Goal: Task Accomplishment & Management: Manage account settings

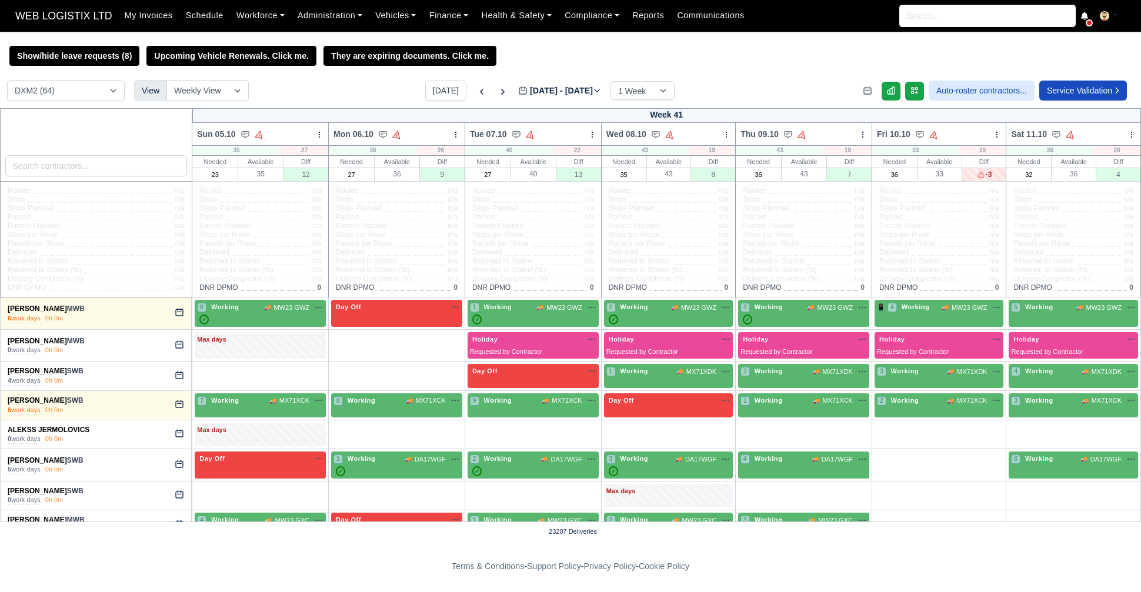
select select "1"
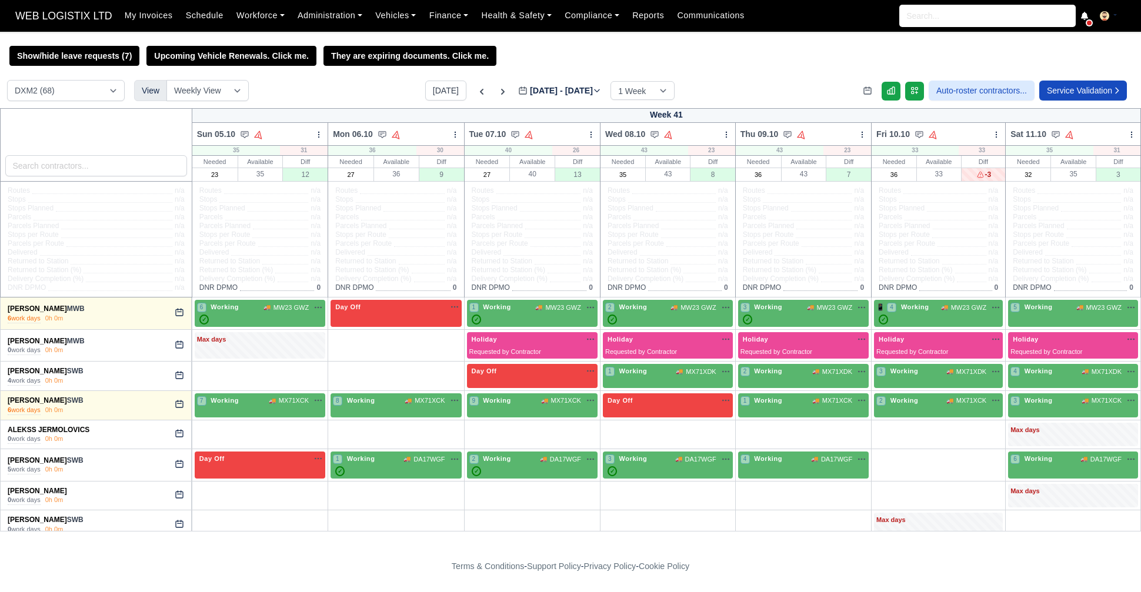
select select "1"
click at [432, 96] on button "Today" at bounding box center [445, 91] width 41 height 20
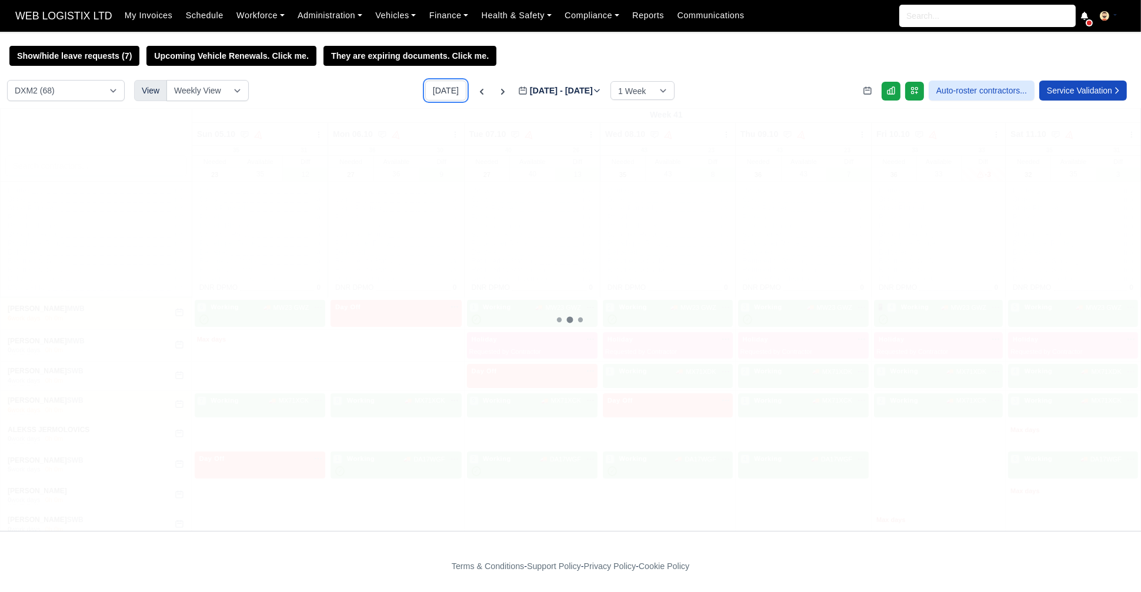
type input "2025-10-02"
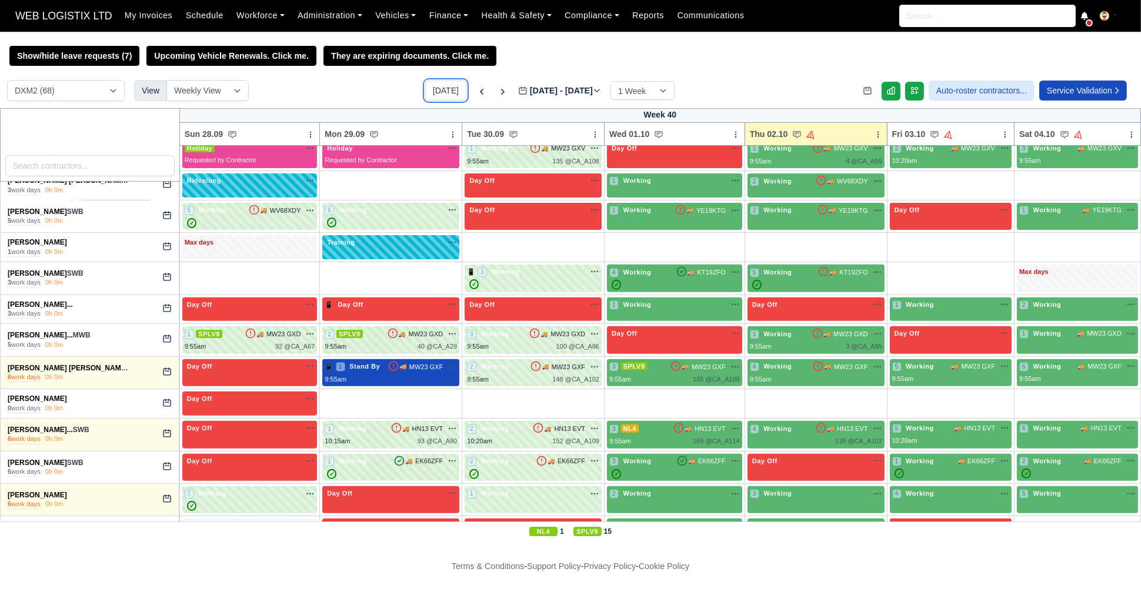
scroll to position [817, 0]
click at [51, 395] on link "Jon-Paul Bridges" at bounding box center [37, 399] width 59 height 8
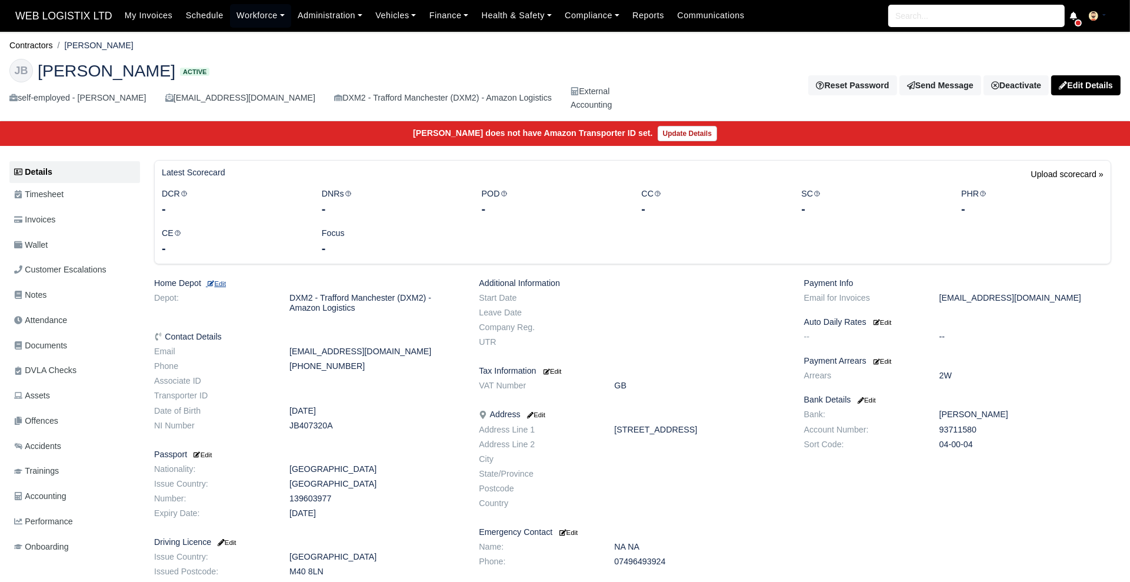
click at [226, 281] on small "Edit" at bounding box center [216, 283] width 20 height 7
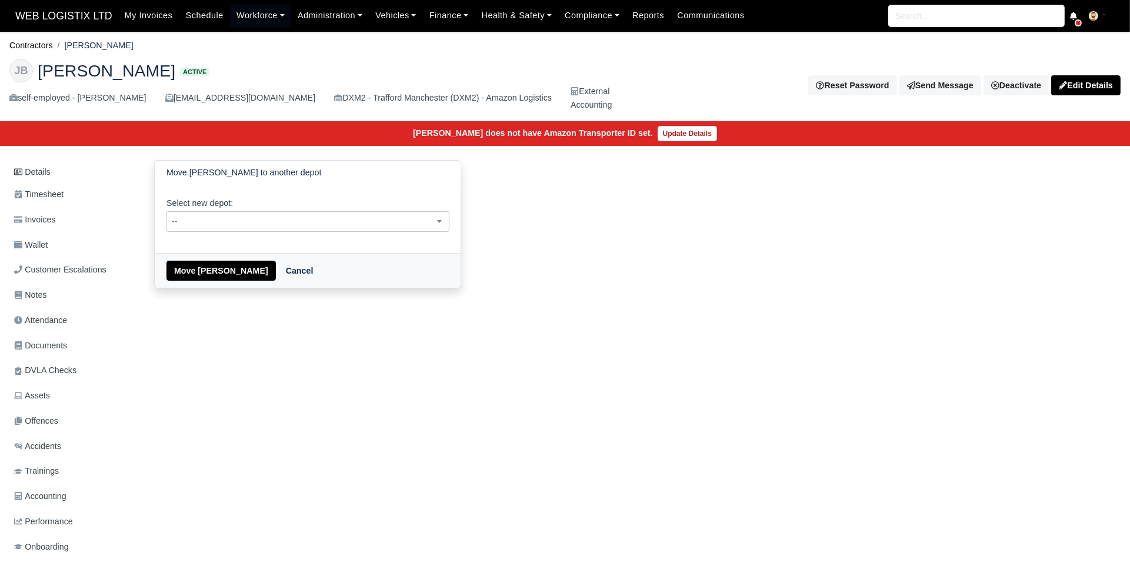
click at [305, 227] on span "--" at bounding box center [308, 221] width 282 height 15
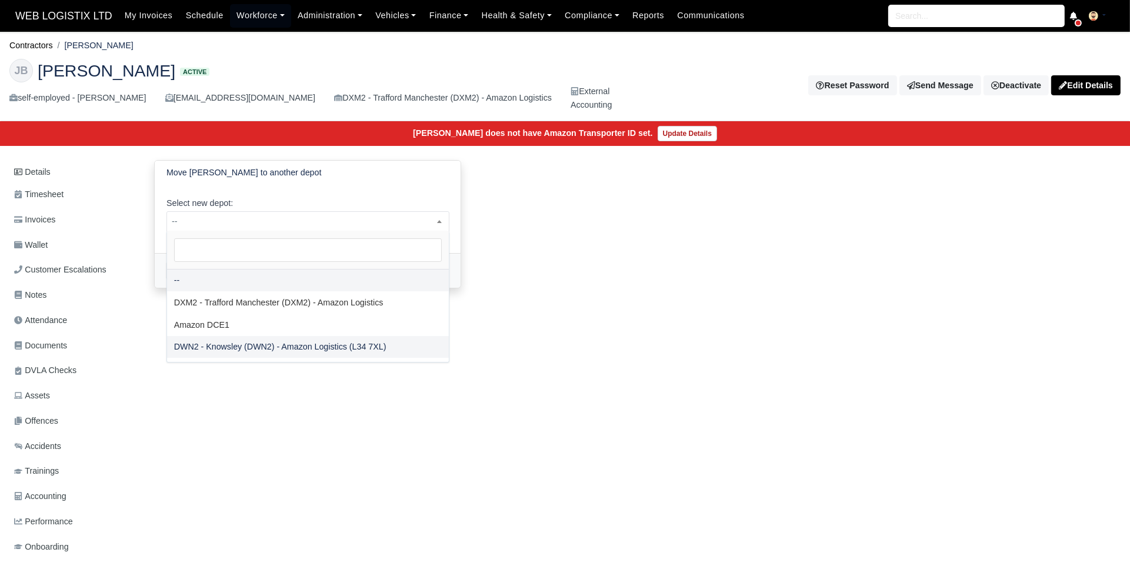
select select "3"
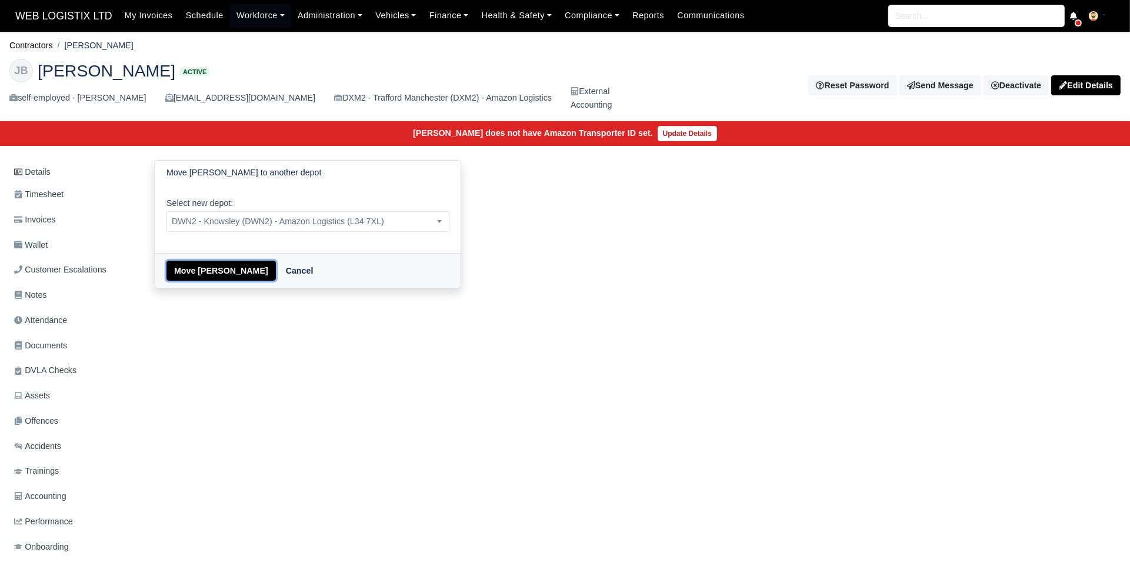
click at [192, 272] on button "Move Jon-Paul Bridges" at bounding box center [220, 270] width 109 height 20
select select "3"
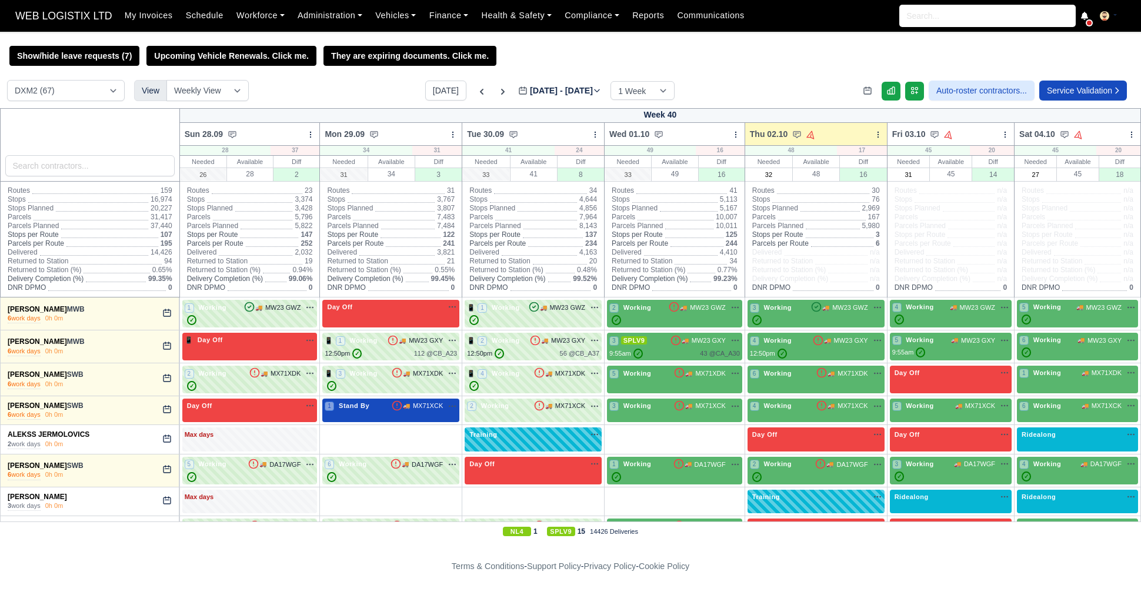
select select "1"
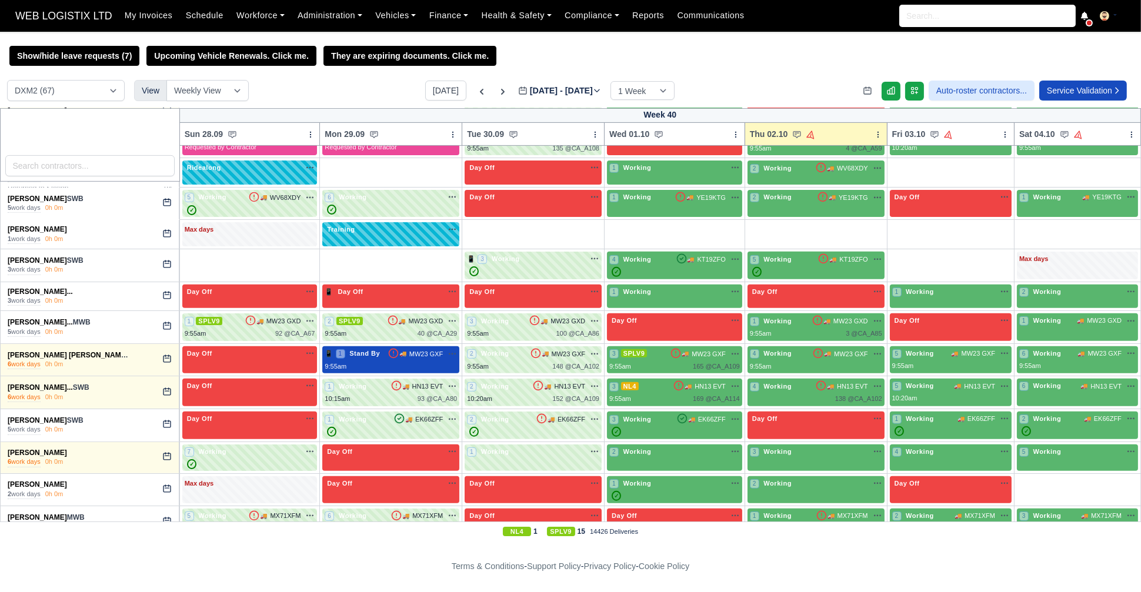
scroll to position [884, 0]
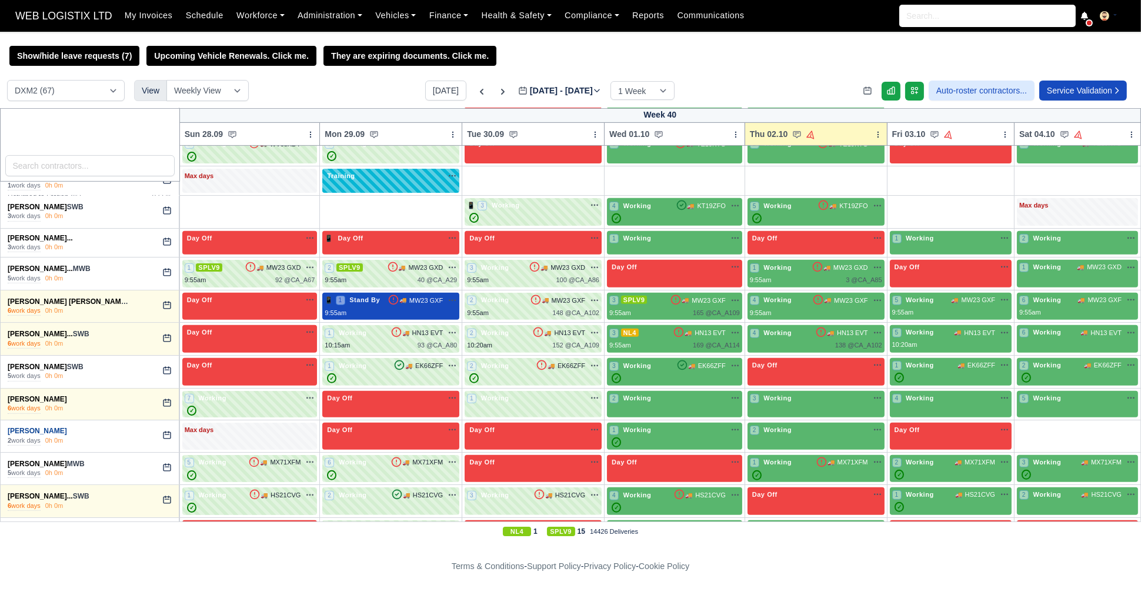
click at [29, 427] on link "[PERSON_NAME]" at bounding box center [37, 431] width 59 height 8
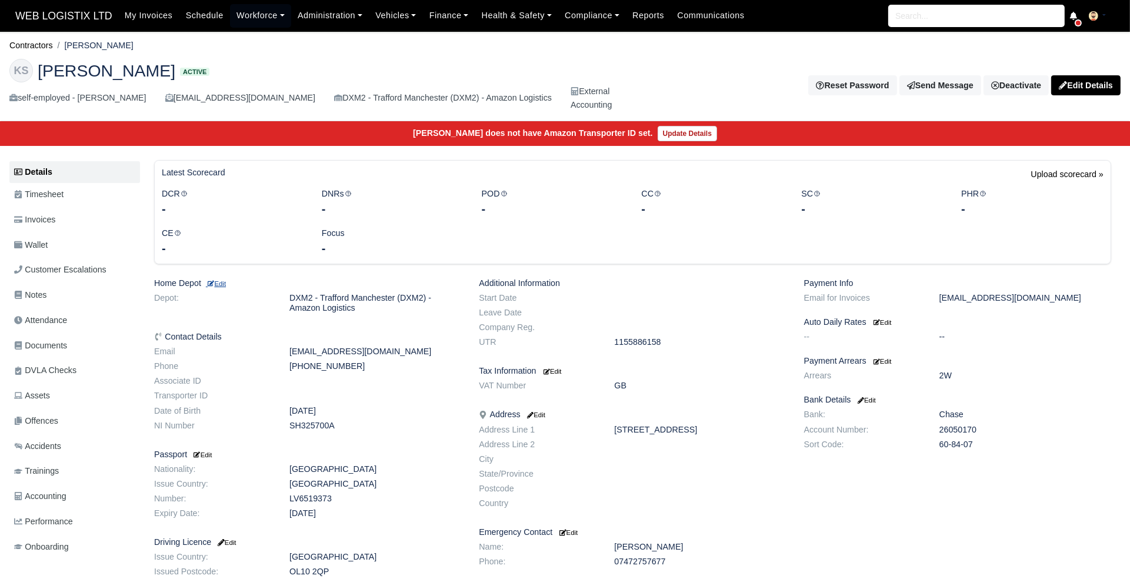
click at [226, 283] on small "Edit" at bounding box center [216, 283] width 20 height 7
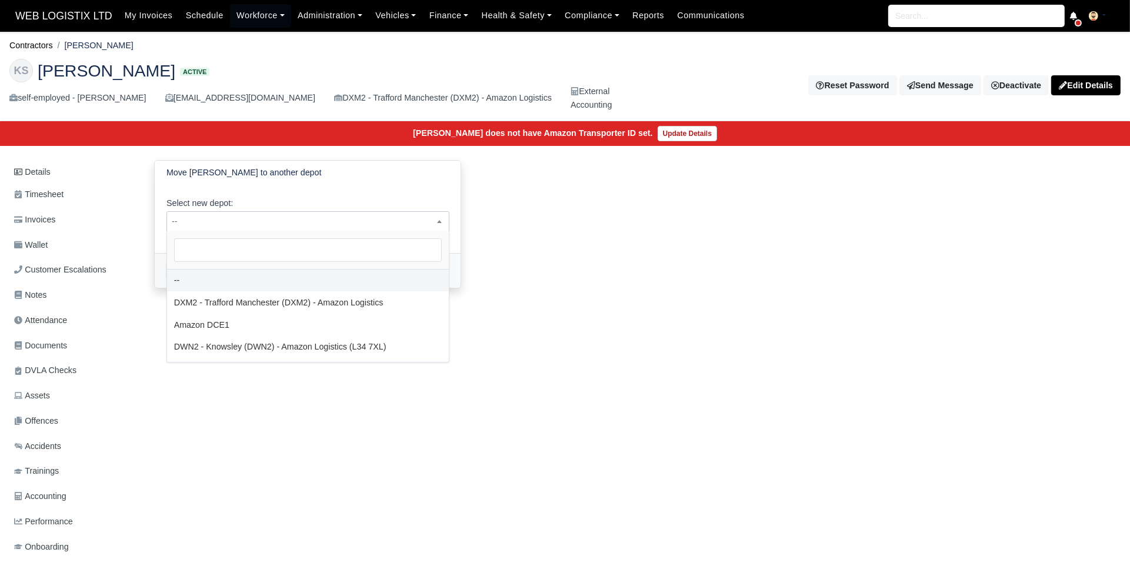
click at [330, 225] on span "--" at bounding box center [308, 221] width 282 height 15
select select "3"
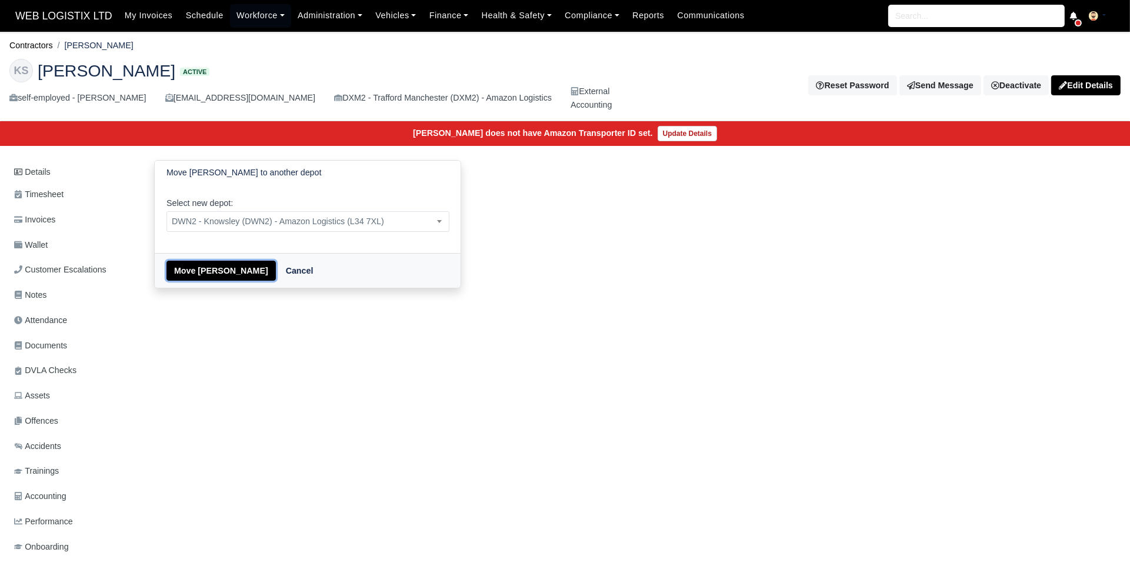
click at [210, 267] on button "Move [PERSON_NAME]" at bounding box center [220, 270] width 109 height 20
select select "3"
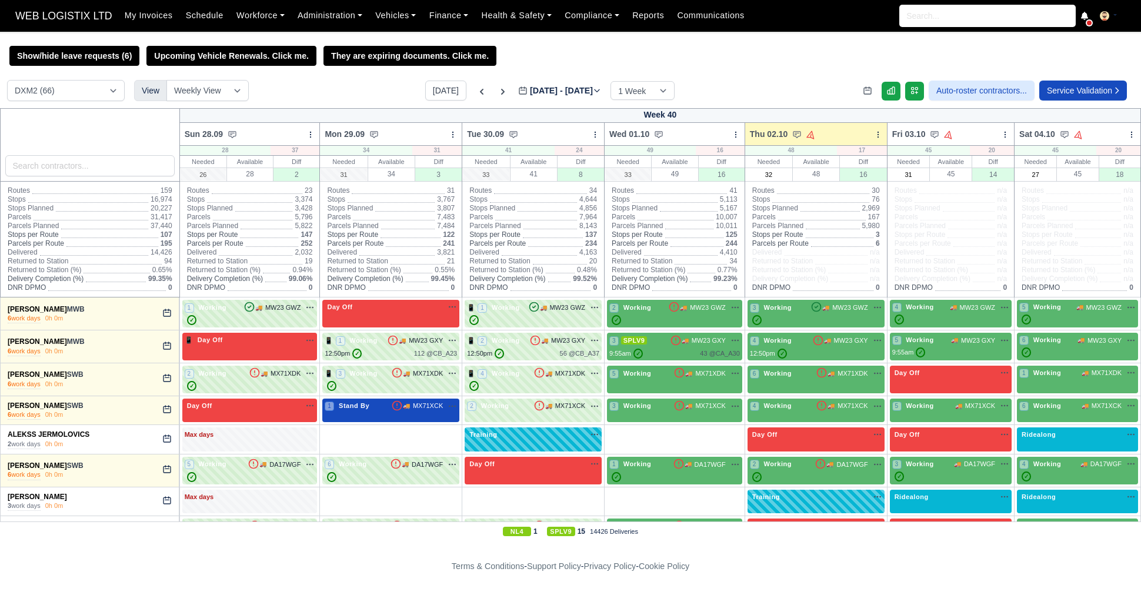
select select "1"
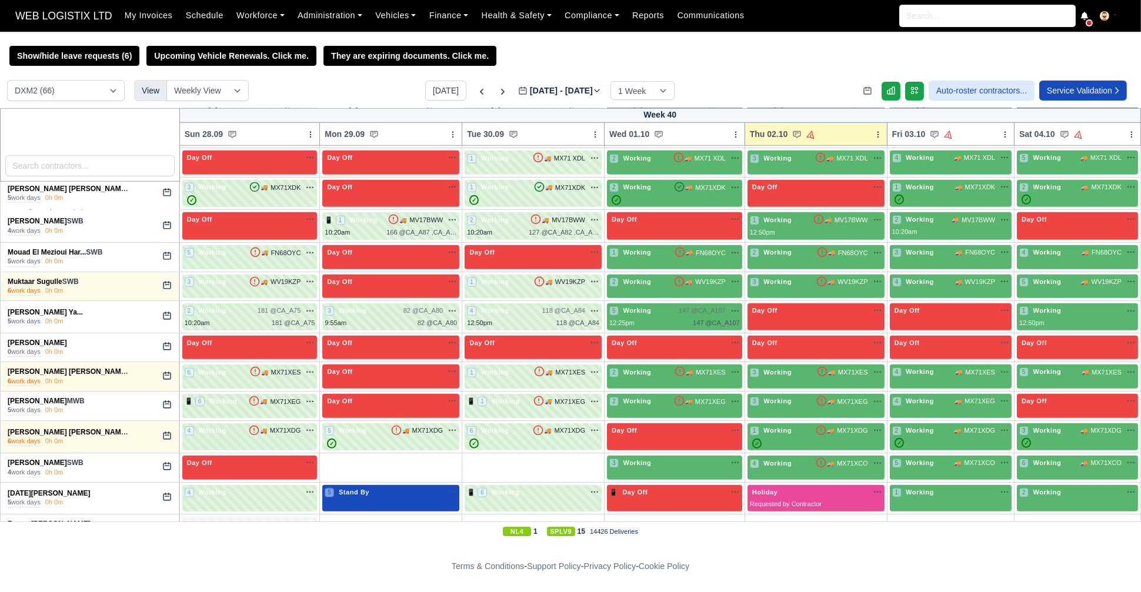
scroll to position [1384, 0]
click at [37, 339] on link "[PERSON_NAME]" at bounding box center [37, 343] width 59 height 8
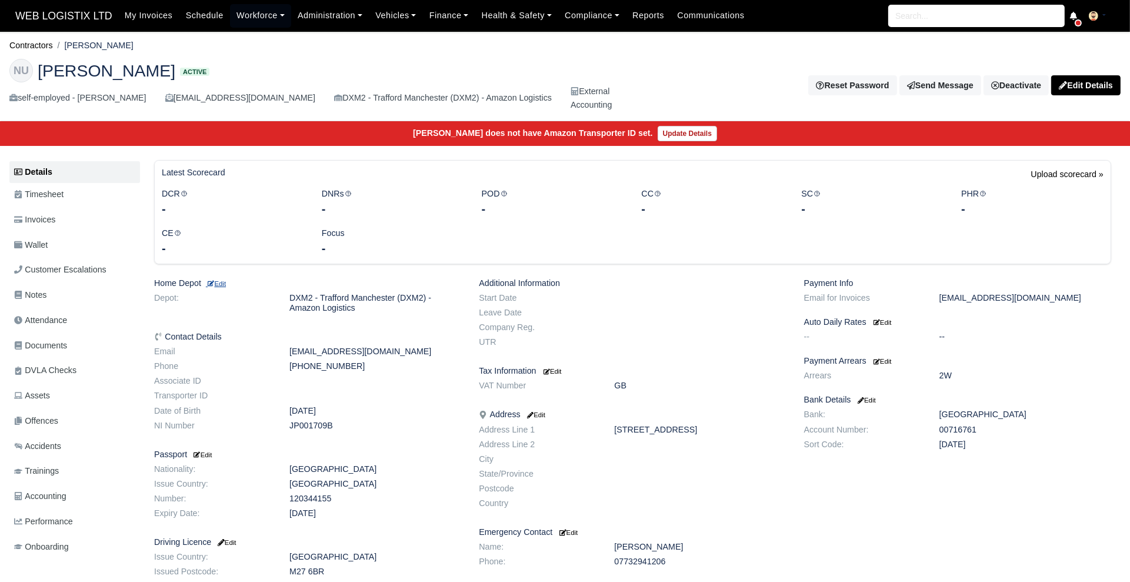
click at [225, 280] on small "Edit" at bounding box center [216, 283] width 20 height 7
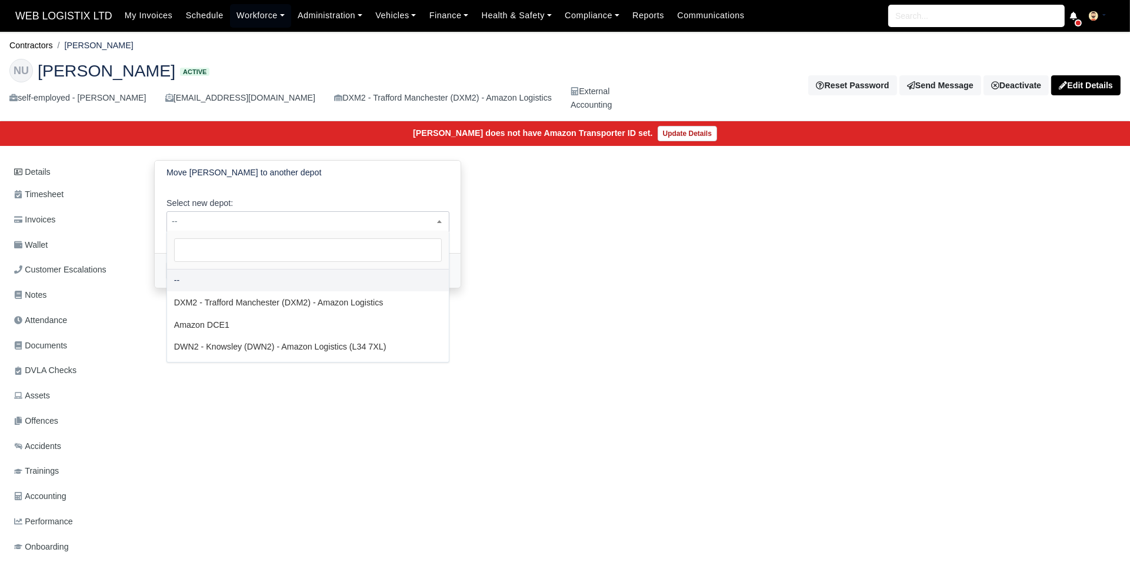
click at [278, 228] on span "--" at bounding box center [307, 221] width 283 height 21
select select "3"
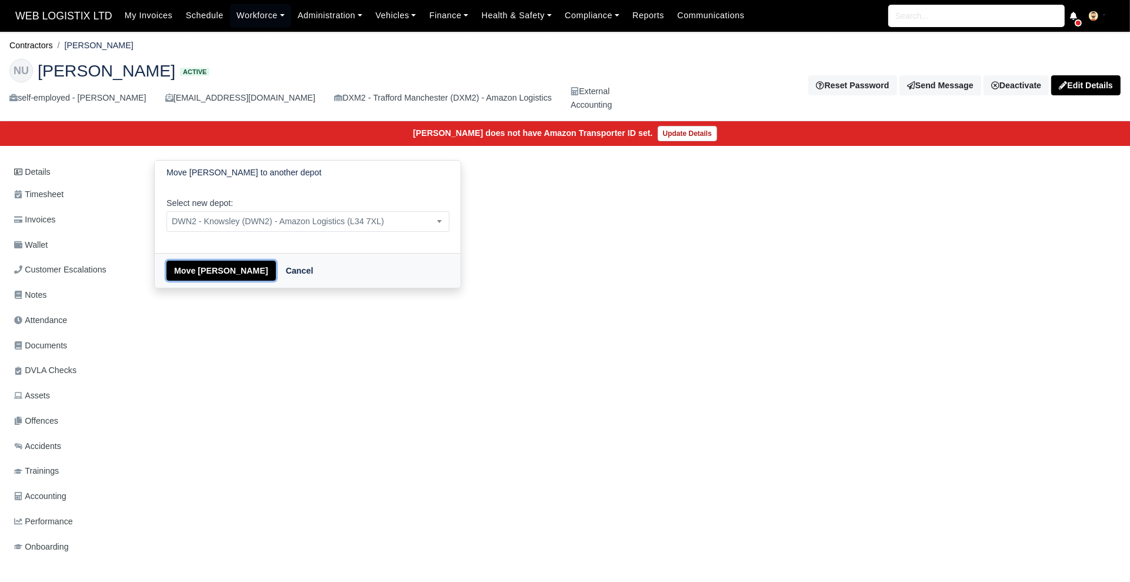
click at [206, 274] on button "Move [PERSON_NAME]" at bounding box center [220, 270] width 109 height 20
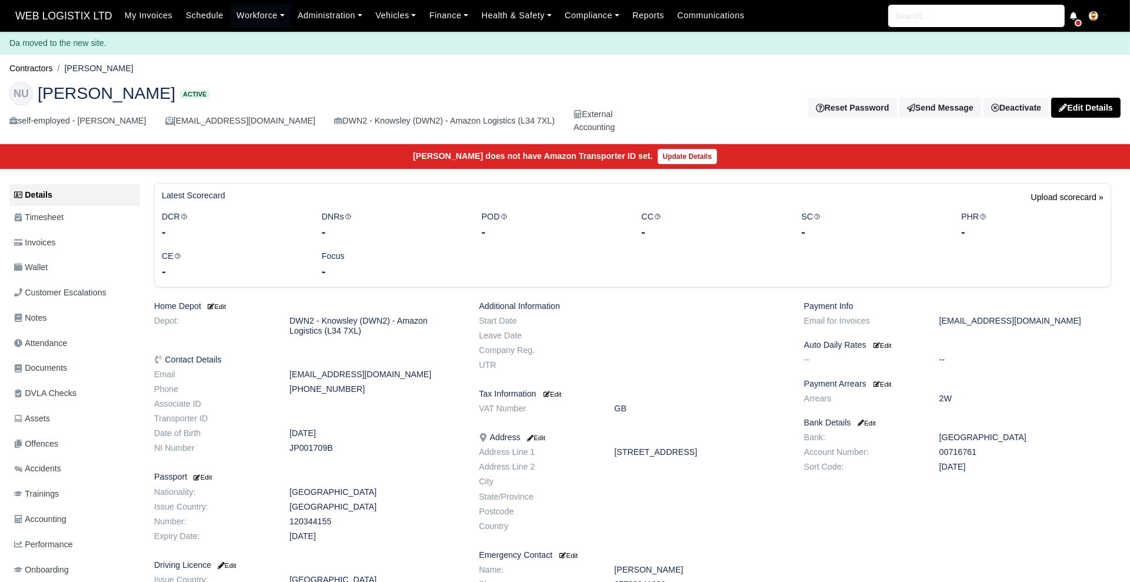
click at [44, 223] on link "Timesheet" at bounding box center [74, 217] width 131 height 23
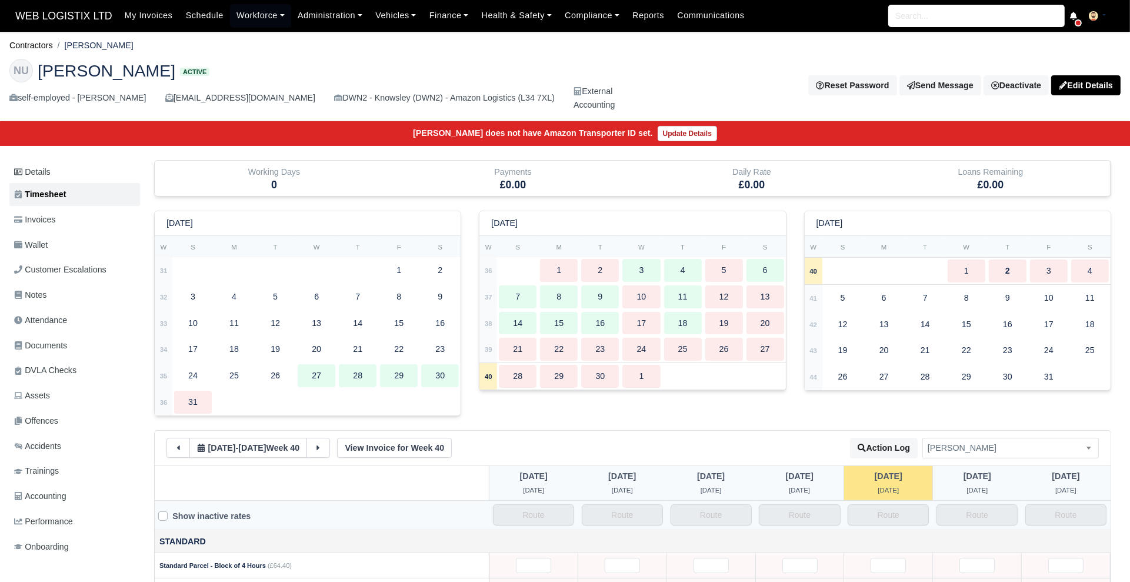
click at [45, 243] on span "Wallet" at bounding box center [31, 245] width 34 height 14
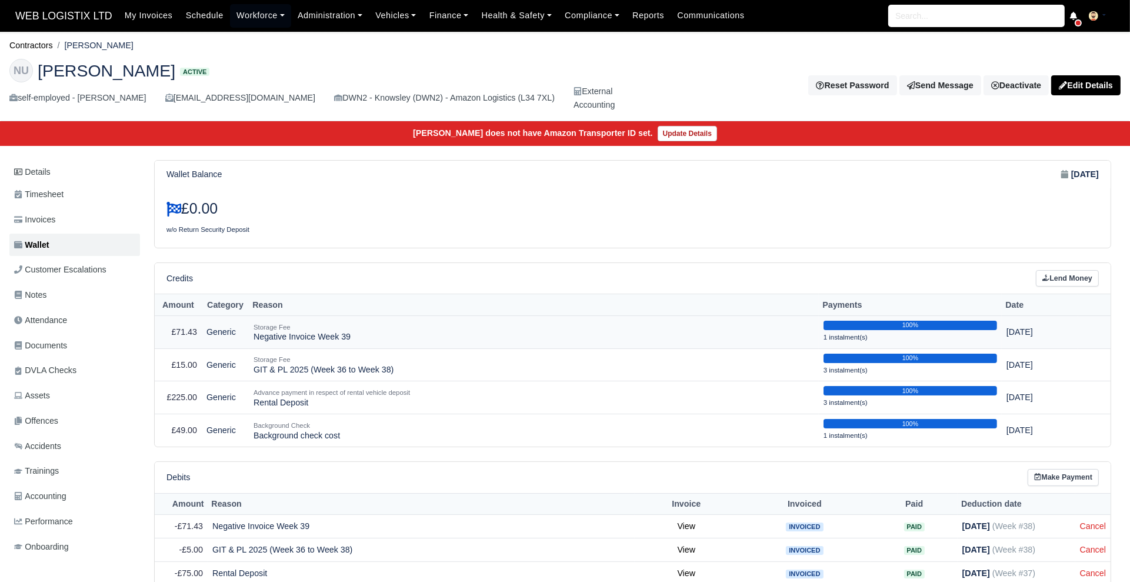
scroll to position [167, 0]
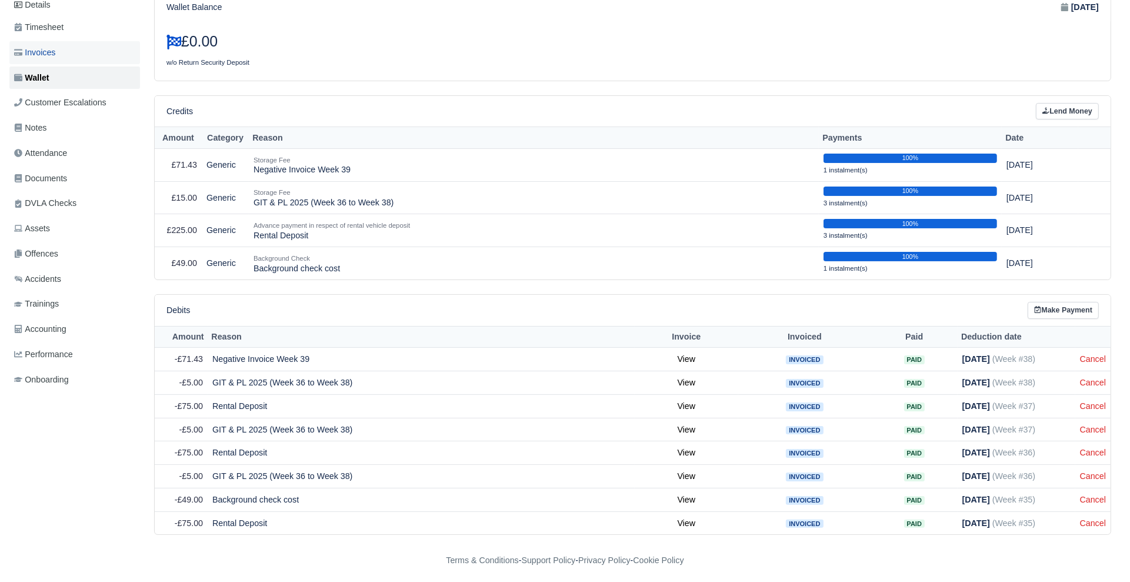
click at [41, 56] on span "Invoices" at bounding box center [34, 53] width 41 height 14
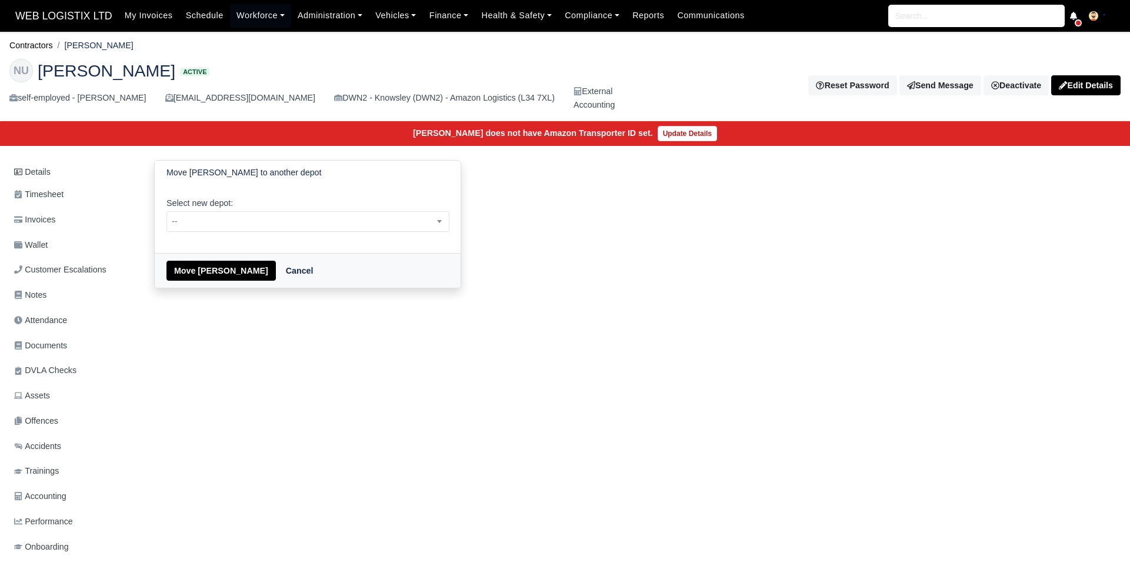
select select "3"
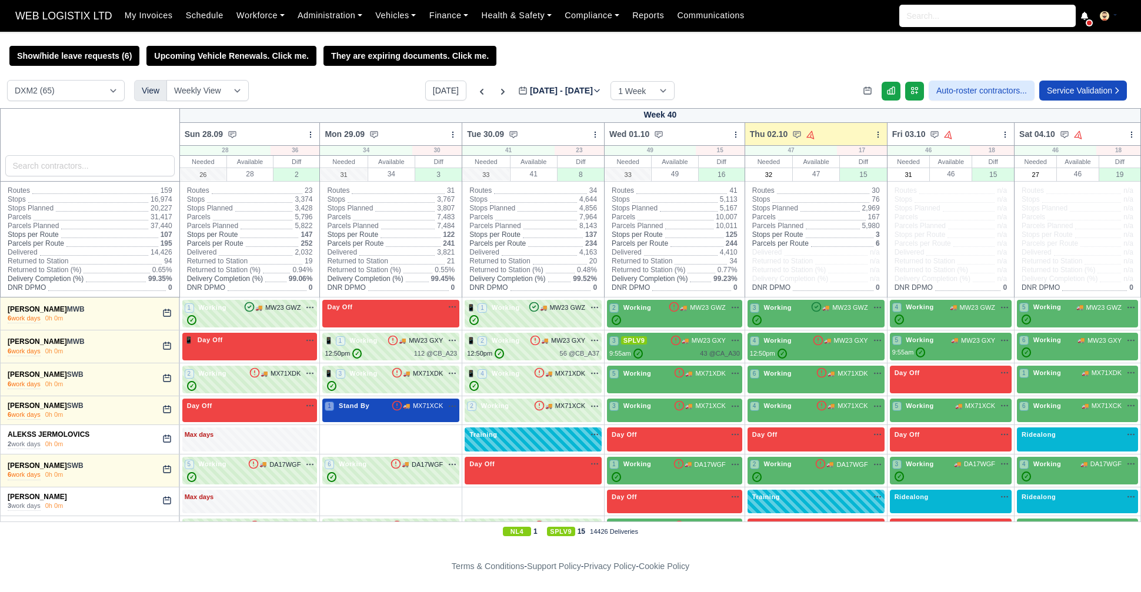
select select "1"
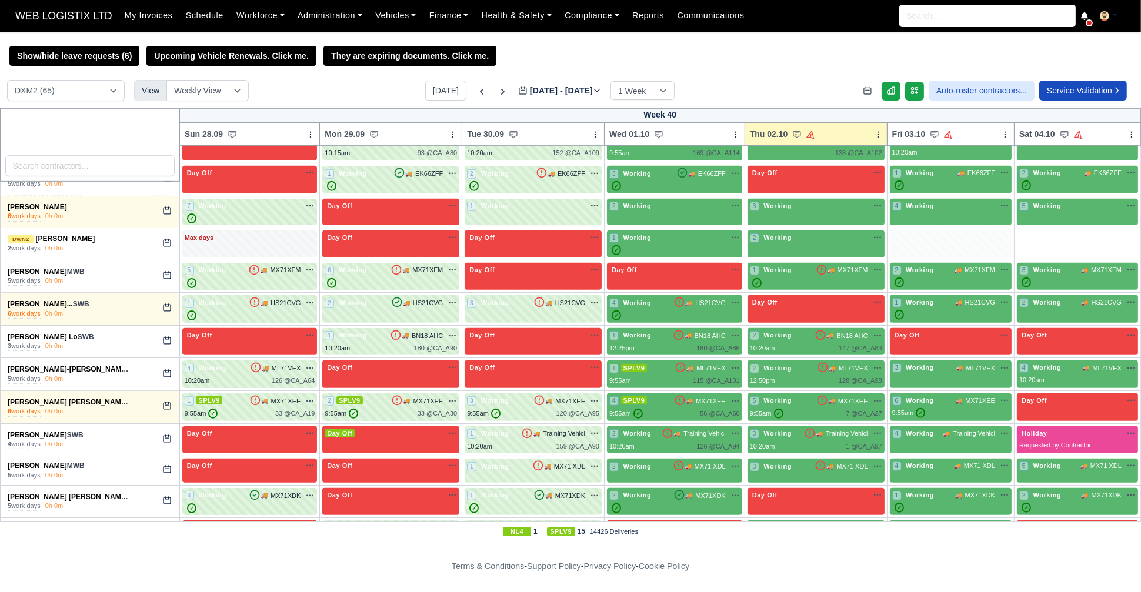
scroll to position [1080, 0]
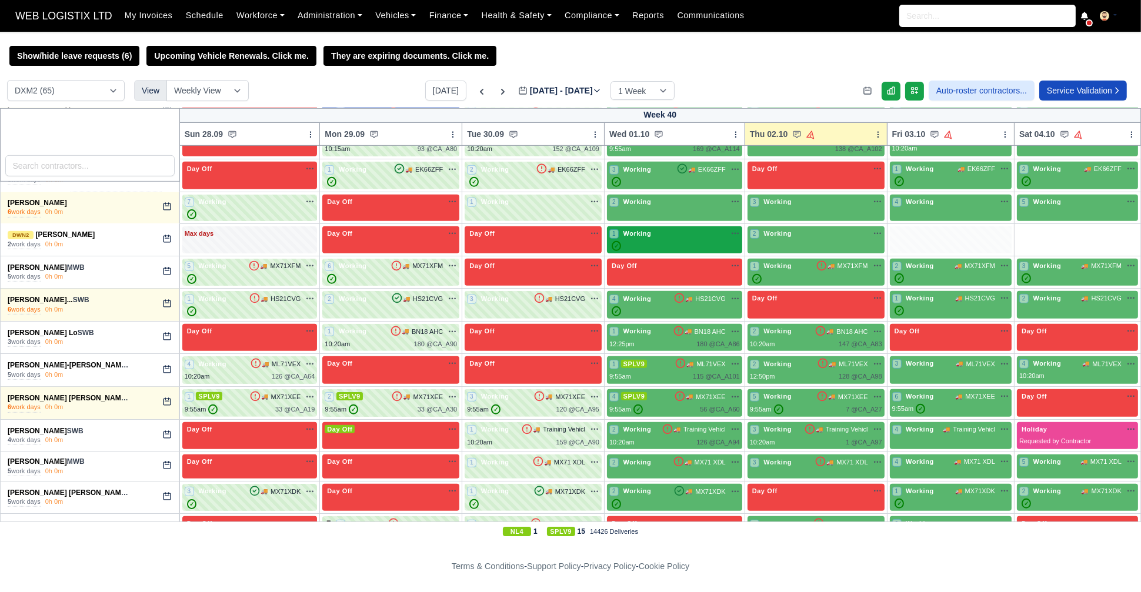
click at [653, 232] on div "1 Working" at bounding box center [674, 234] width 131 height 10
select select "1"
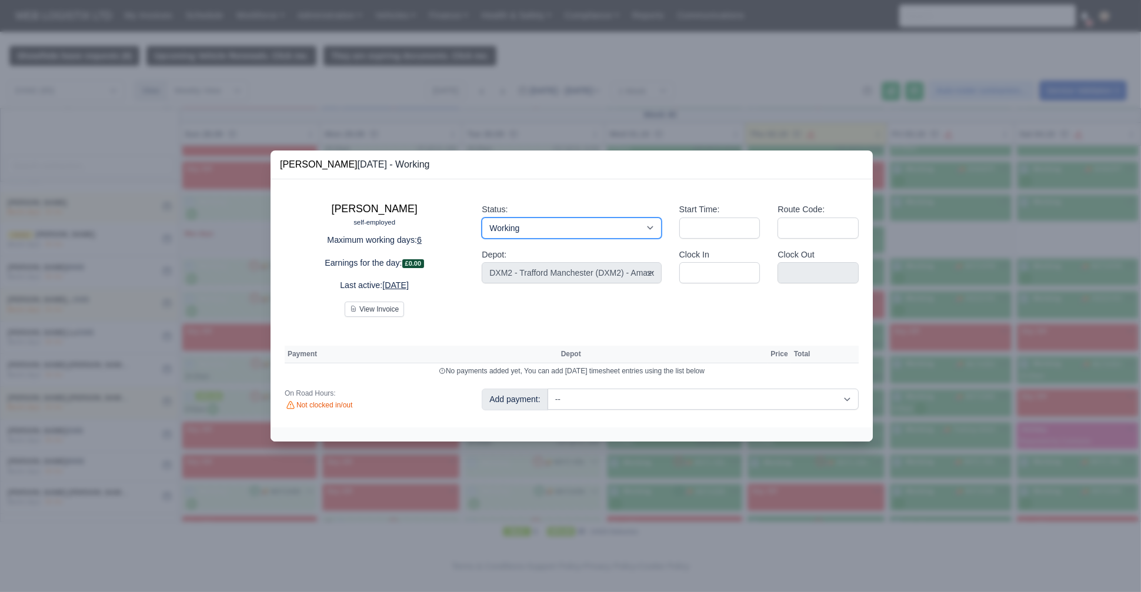
click at [549, 228] on select "Working Day Off Stand By Holiday Other Depot In Office OSM Ridealong Nursery 1 …" at bounding box center [571, 228] width 179 height 21
select select "Day Off"
click at [482, 218] on select "Working Day Off Stand By Holiday Other Depot In Office OSM Ridealong Nursery 1 …" at bounding box center [571, 228] width 179 height 21
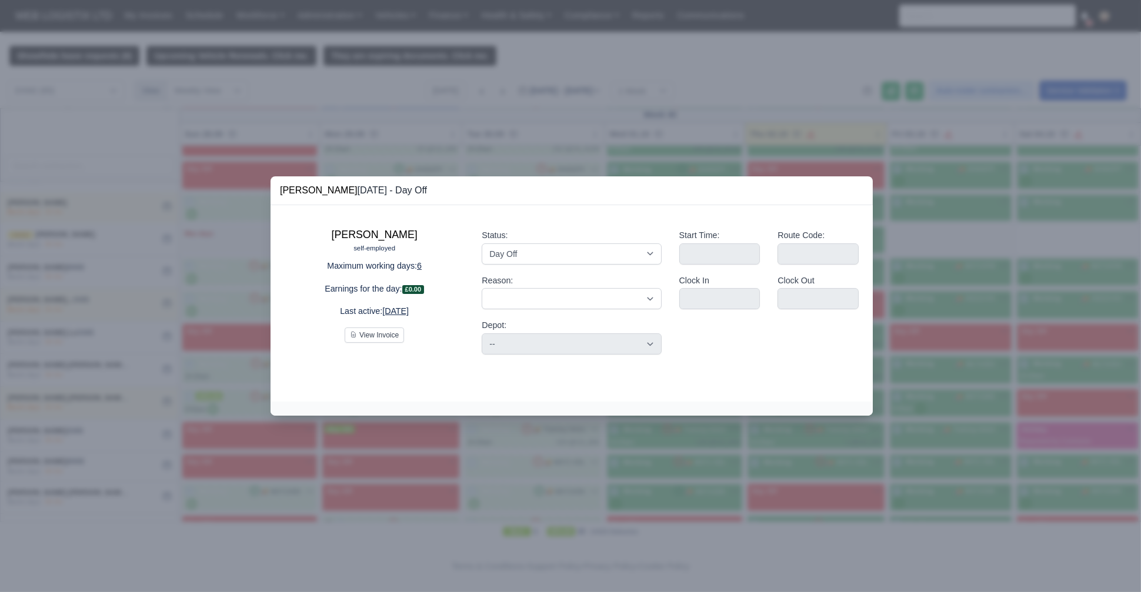
click at [931, 208] on div at bounding box center [570, 296] width 1141 height 592
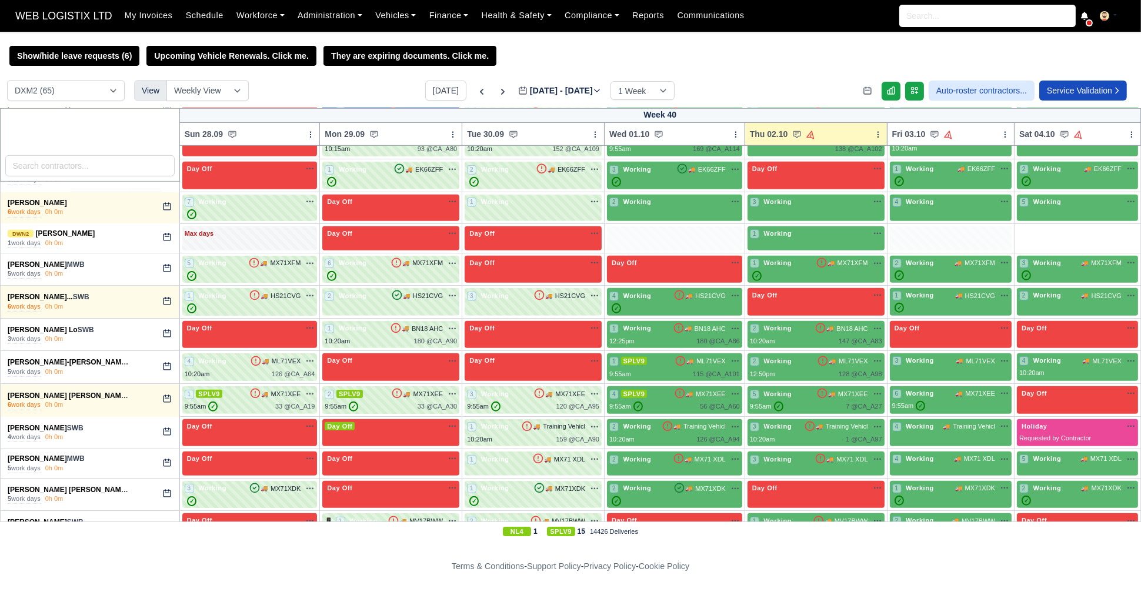
click at [821, 519] on div at bounding box center [570, 296] width 1141 height 592
click at [786, 241] on div "1 Working" at bounding box center [815, 238] width 137 height 24
select select "1"
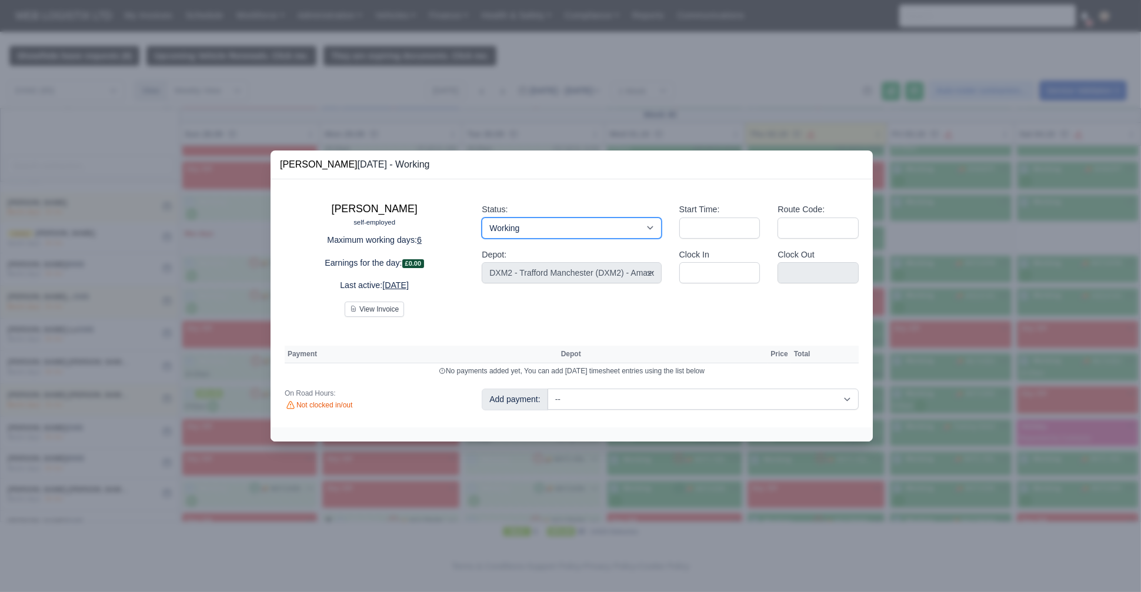
click at [627, 230] on select "Working Day Off Stand By Holiday Other Depot In Office OSM Ridealong Nursery 1 …" at bounding box center [571, 228] width 179 height 21
select select "Day Off"
click at [482, 218] on select "Working Day Off Stand By Holiday Other Depot In Office OSM Ridealong Nursery 1 …" at bounding box center [571, 228] width 179 height 21
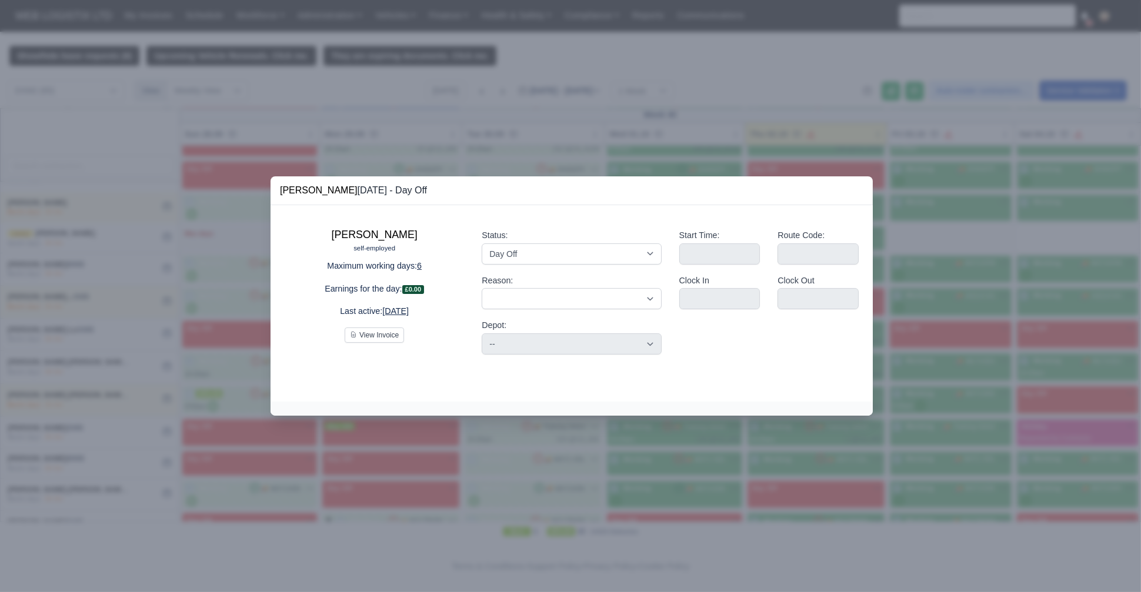
click at [85, 318] on div at bounding box center [570, 296] width 1141 height 592
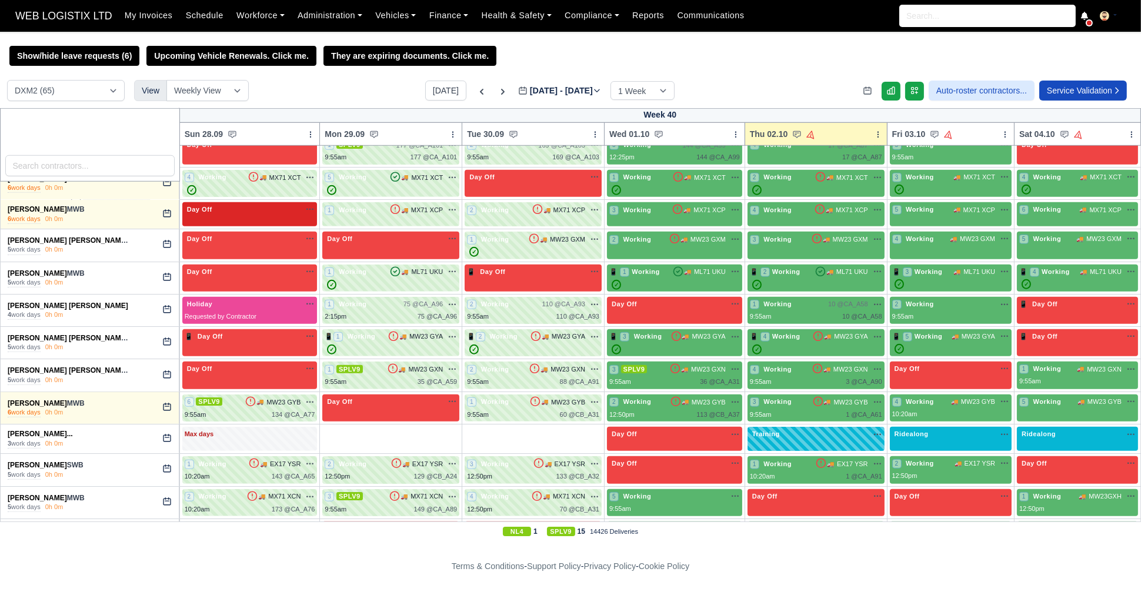
scroll to position [1749, 0]
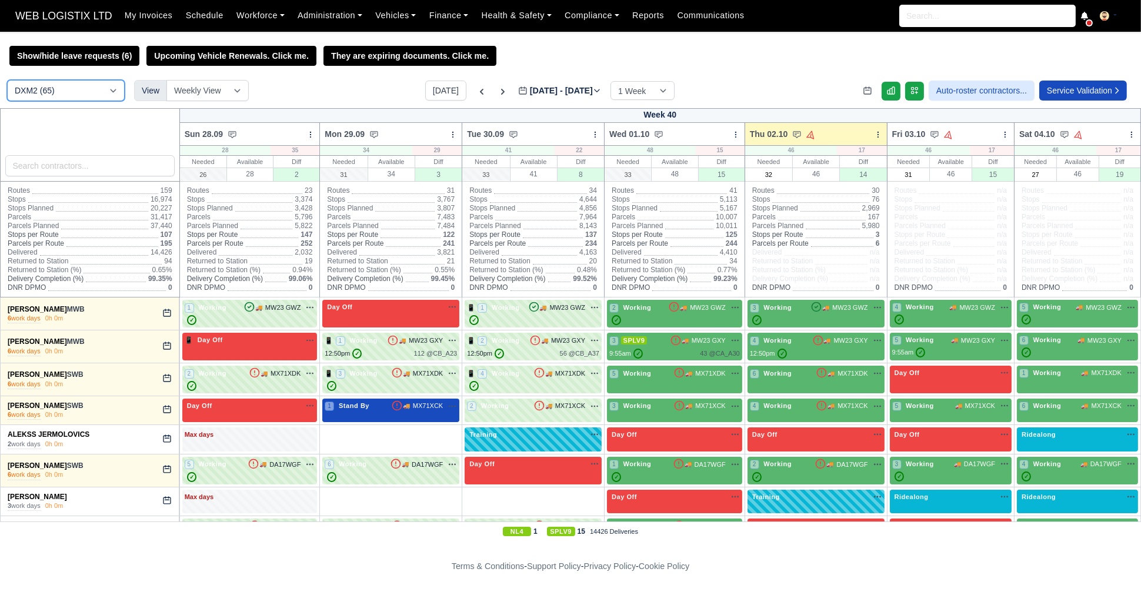
click at [80, 93] on select "DCE1 (1) DWN2 (45) DXM2 (65)" at bounding box center [66, 90] width 118 height 21
select select "3"
click at [7, 81] on select "DCE1 (1) DWN2 (45) DXM2 (65)" at bounding box center [66, 90] width 118 height 21
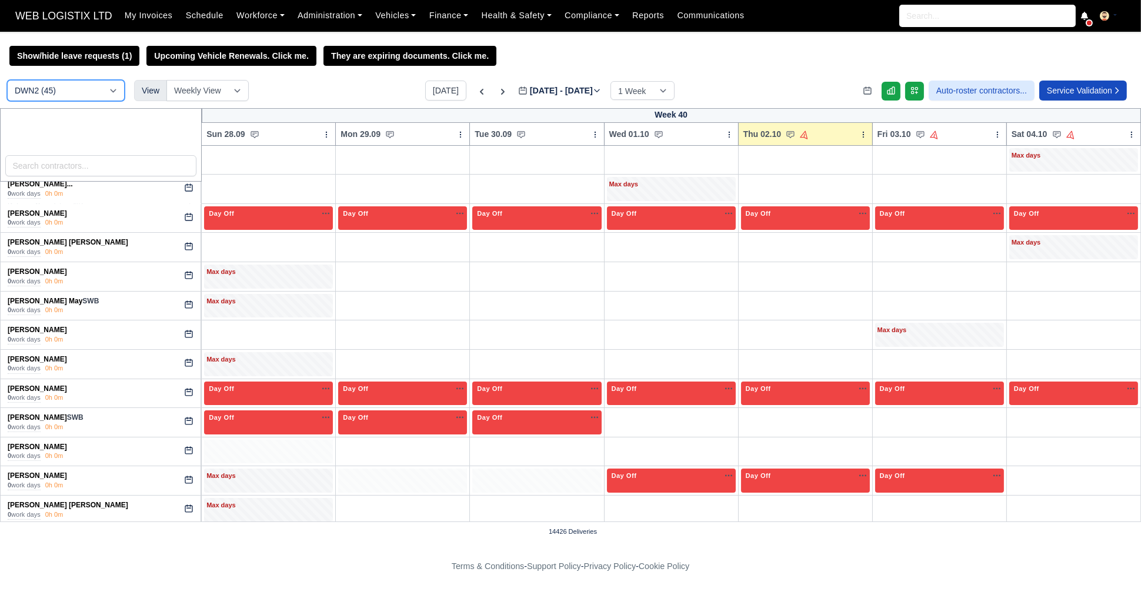
scroll to position [297, 0]
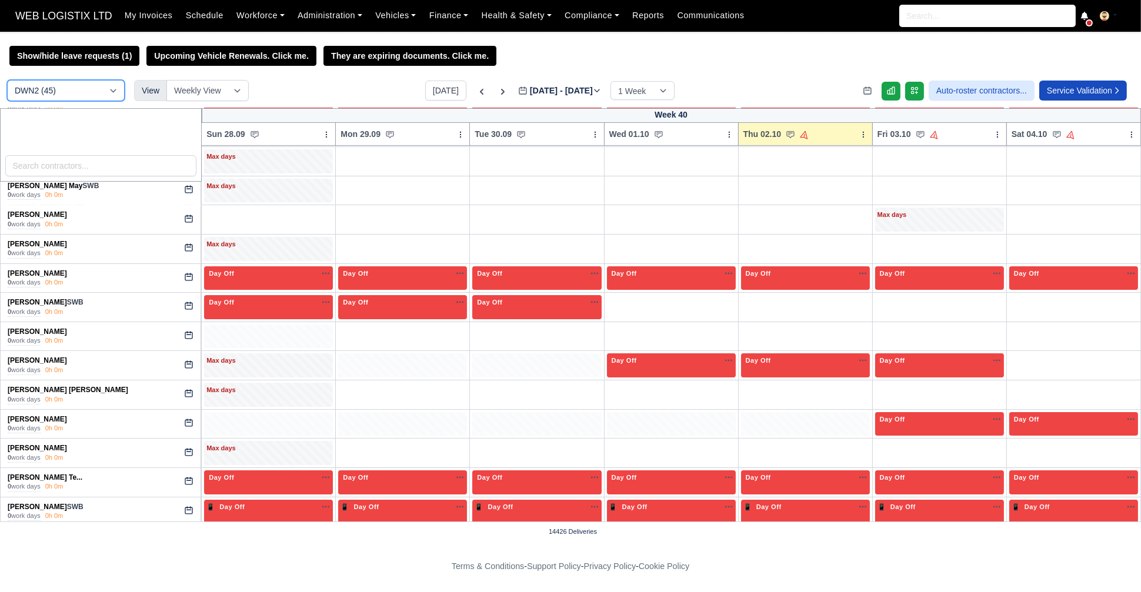
click at [86, 90] on select "DCE1 (1) DWN2 (45) DXM2 (65)" at bounding box center [66, 90] width 118 height 21
select select "1"
click at [7, 81] on select "DCE1 (1) DWN2 (45) DXM2 (65)" at bounding box center [66, 90] width 118 height 21
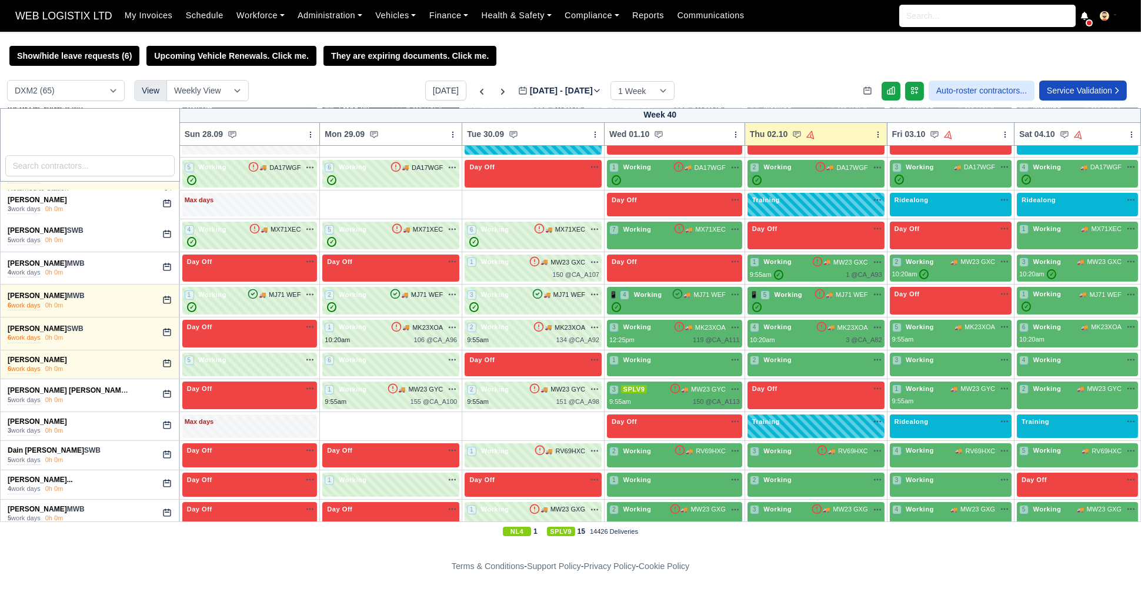
click at [295, 86] on div "DCE1 (1) DWN2 (45) DXM2 (65) View Weekly View Wave times Daily Roster Today Sep…" at bounding box center [570, 94] width 1141 height 28
